Goal: Transaction & Acquisition: Download file/media

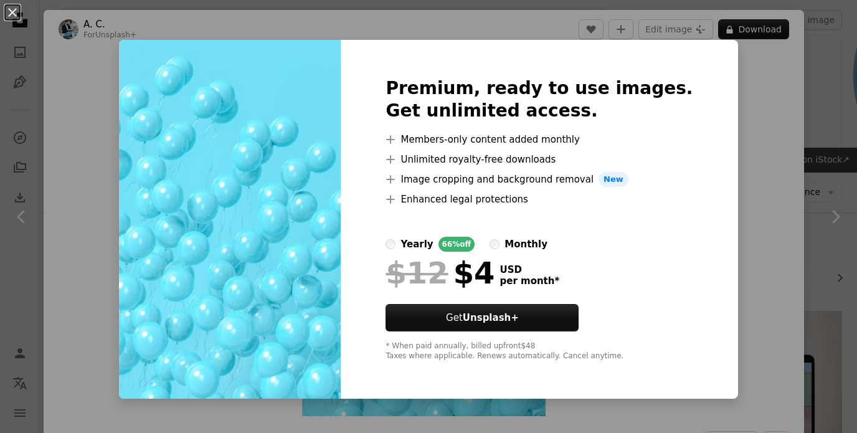
scroll to position [849, 0]
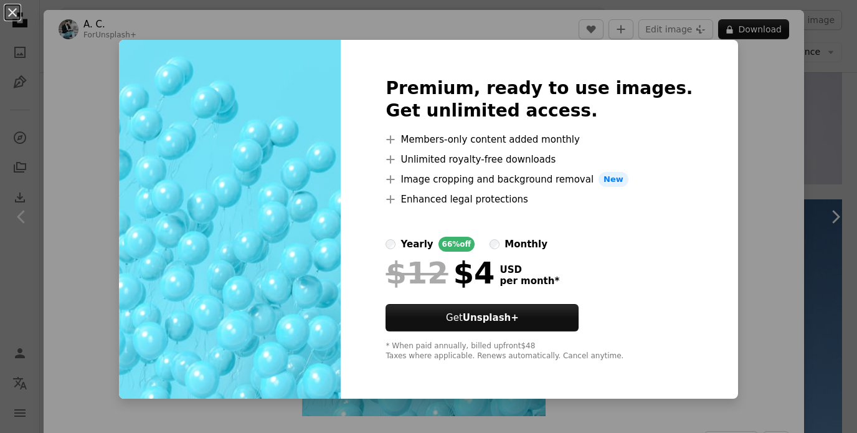
click at [91, 69] on div "An X shape Premium, ready to use images. Get unlimited access. A plus sign Memb…" at bounding box center [428, 216] width 857 height 433
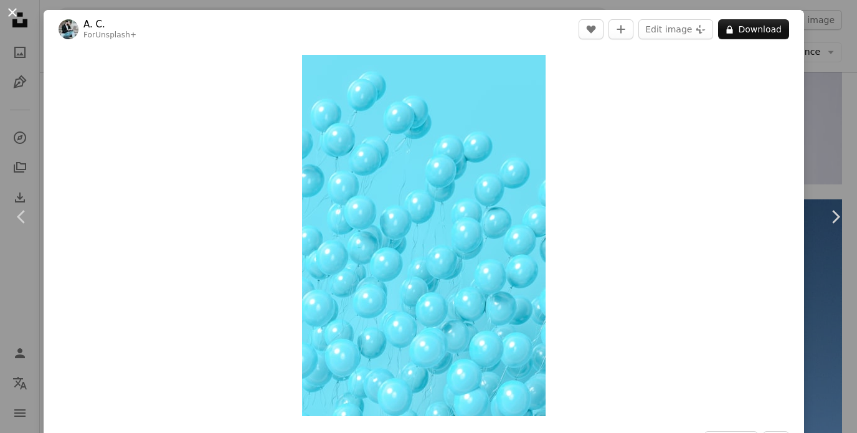
click at [16, 16] on button "An X shape" at bounding box center [12, 12] width 15 height 15
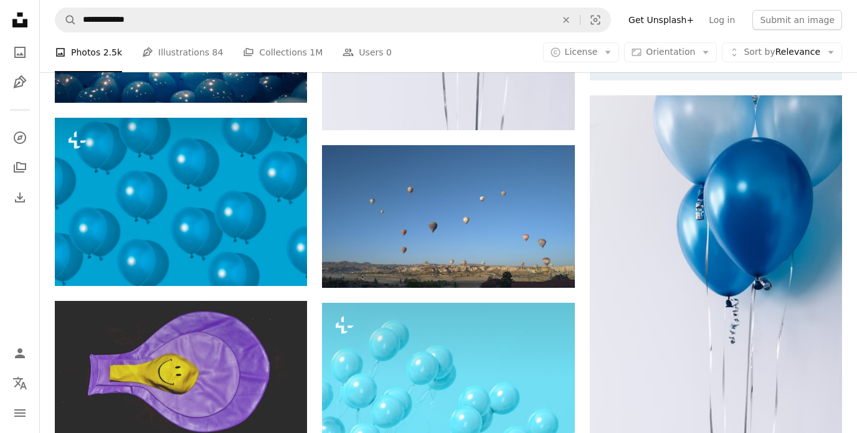
scroll to position [584, 0]
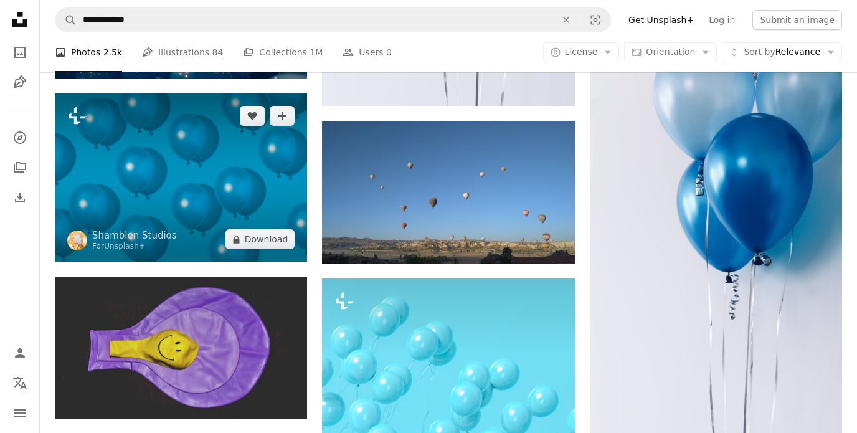
click at [185, 208] on img at bounding box center [181, 177] width 252 height 168
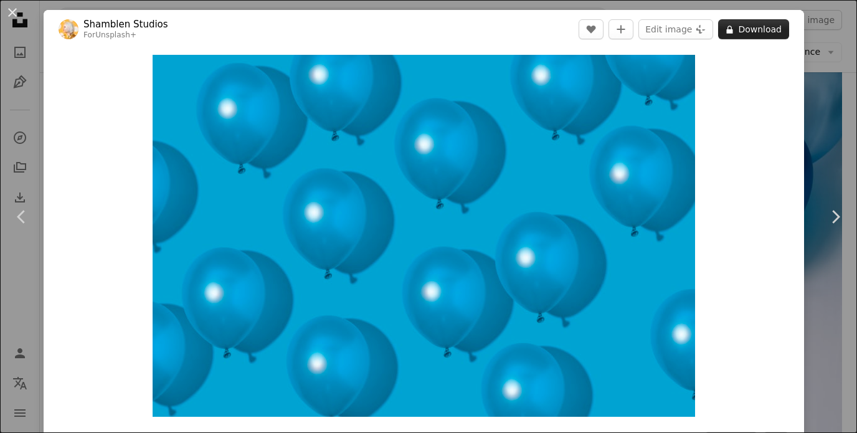
click at [777, 27] on button "A lock Download" at bounding box center [753, 29] width 71 height 20
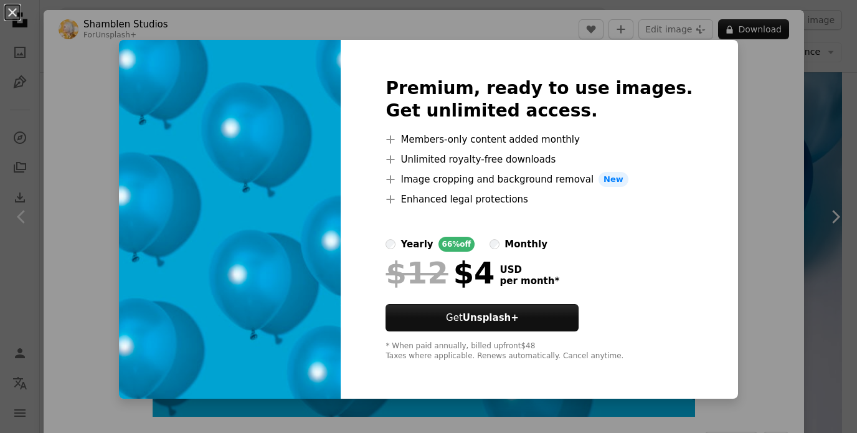
click at [729, 181] on div "An X shape Premium, ready to use images. Get unlimited access. A plus sign Memb…" at bounding box center [428, 216] width 857 height 433
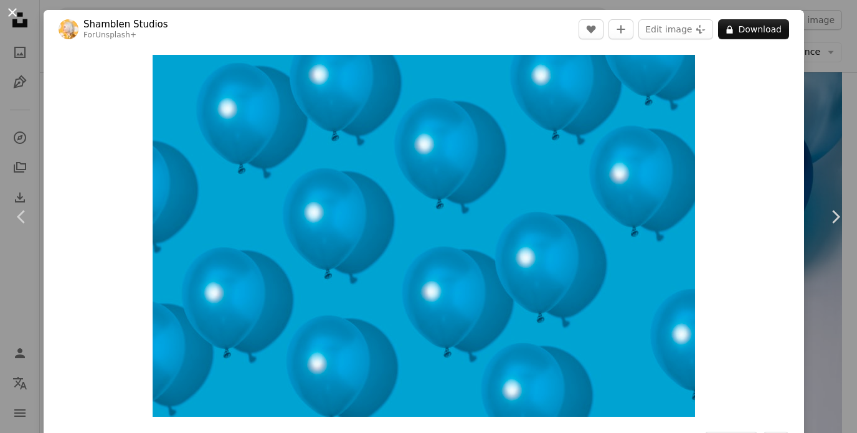
click at [9, 17] on button "An X shape" at bounding box center [12, 12] width 15 height 15
